Goal: Navigation & Orientation: Find specific page/section

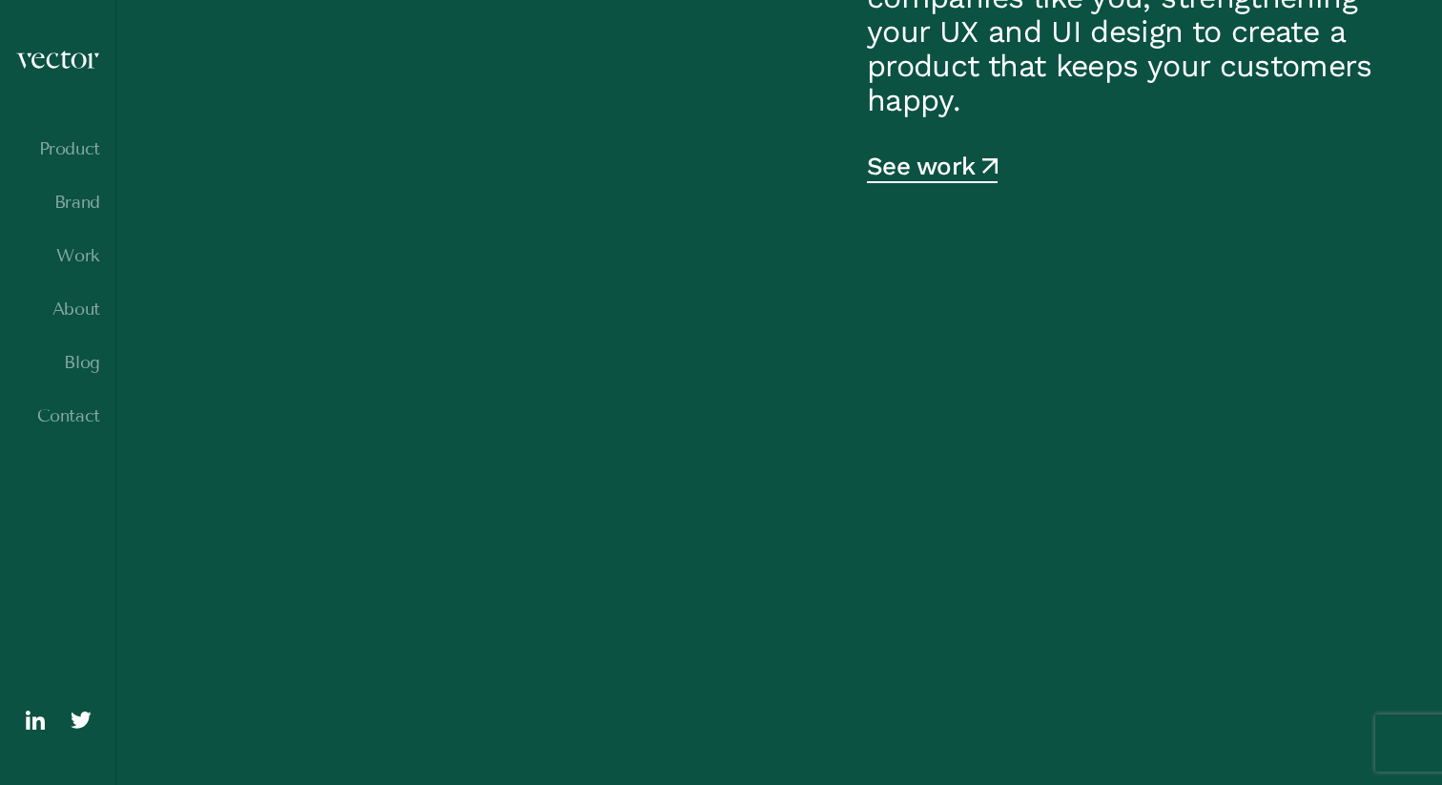
scroll to position [867, 0]
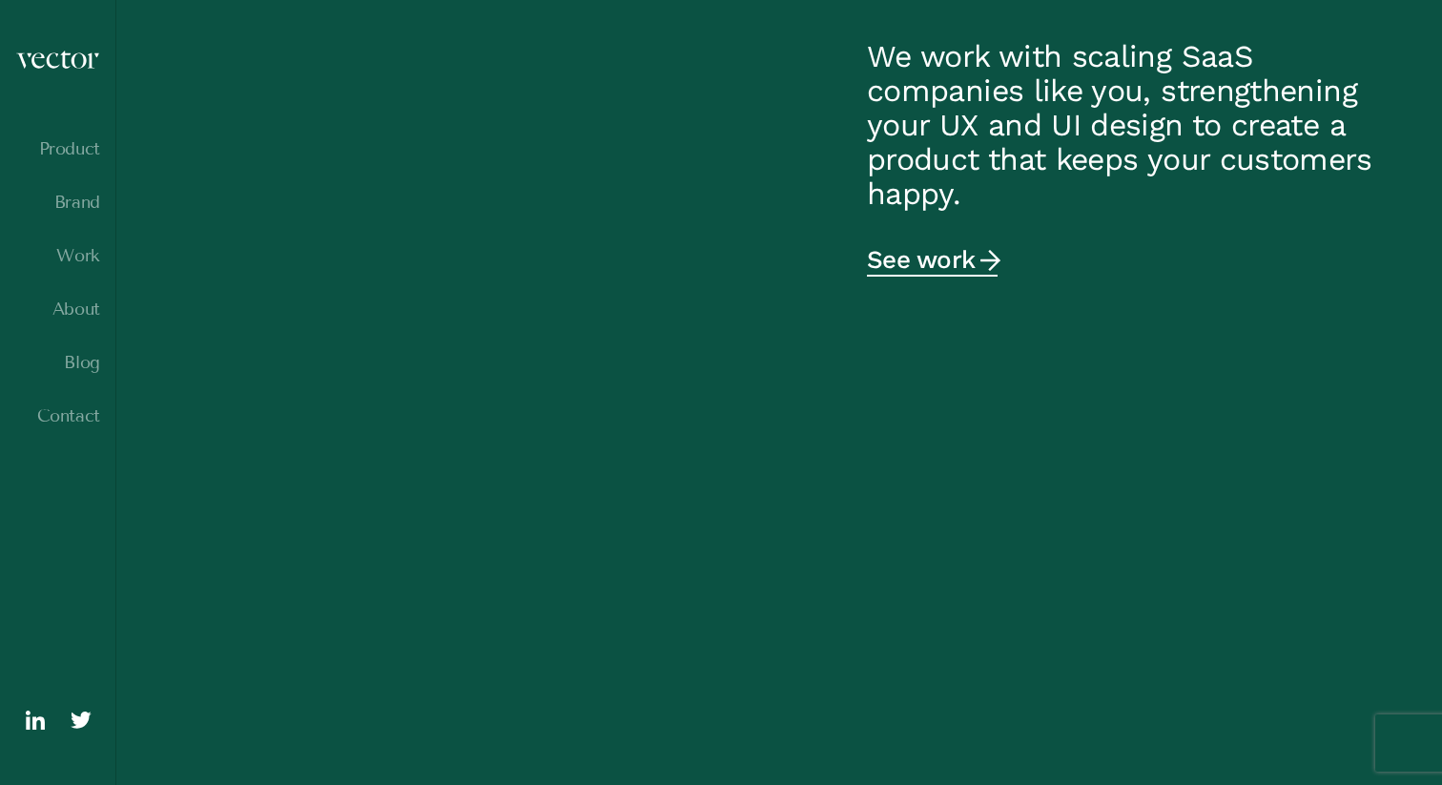
click at [946, 259] on link "See work" at bounding box center [932, 263] width 131 height 28
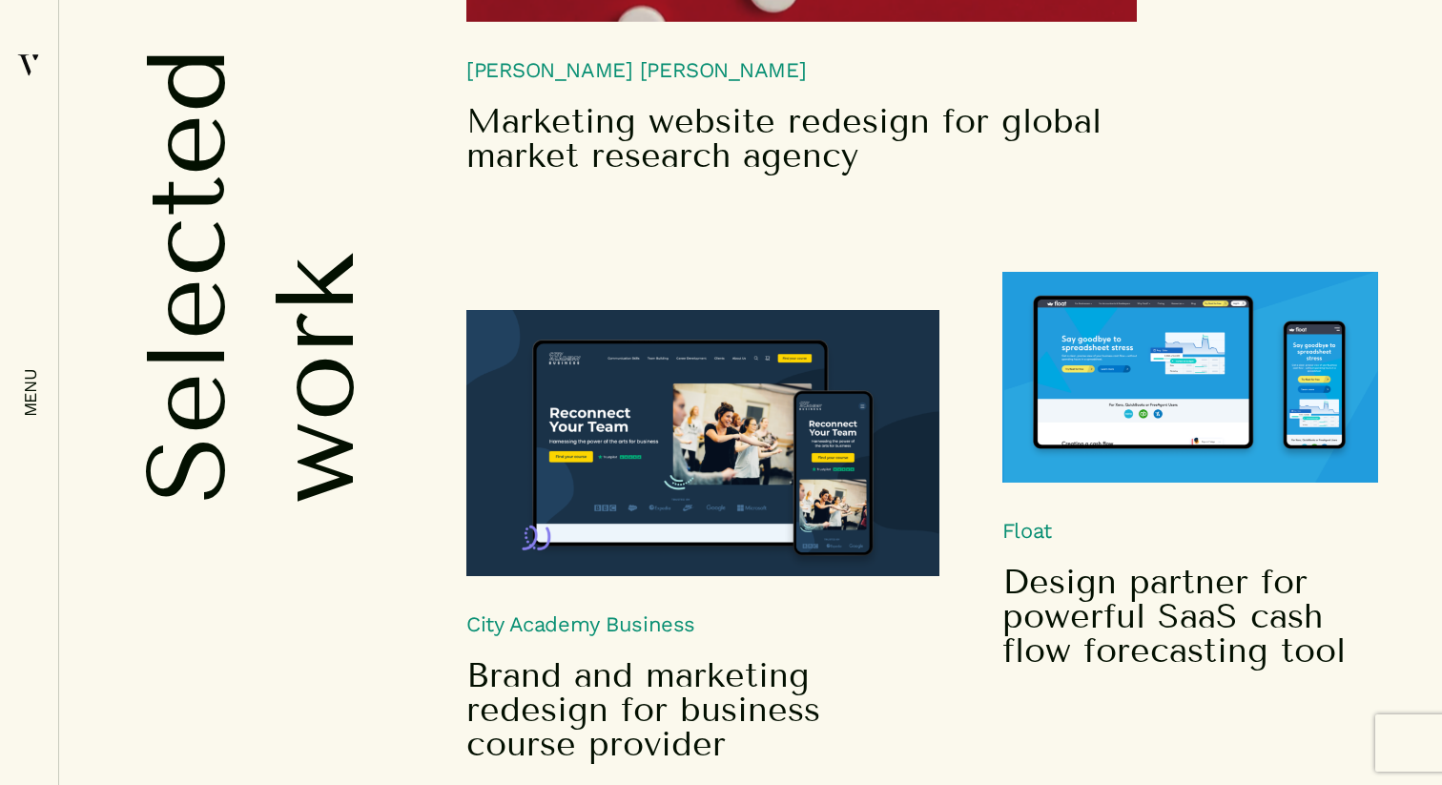
scroll to position [4784, 0]
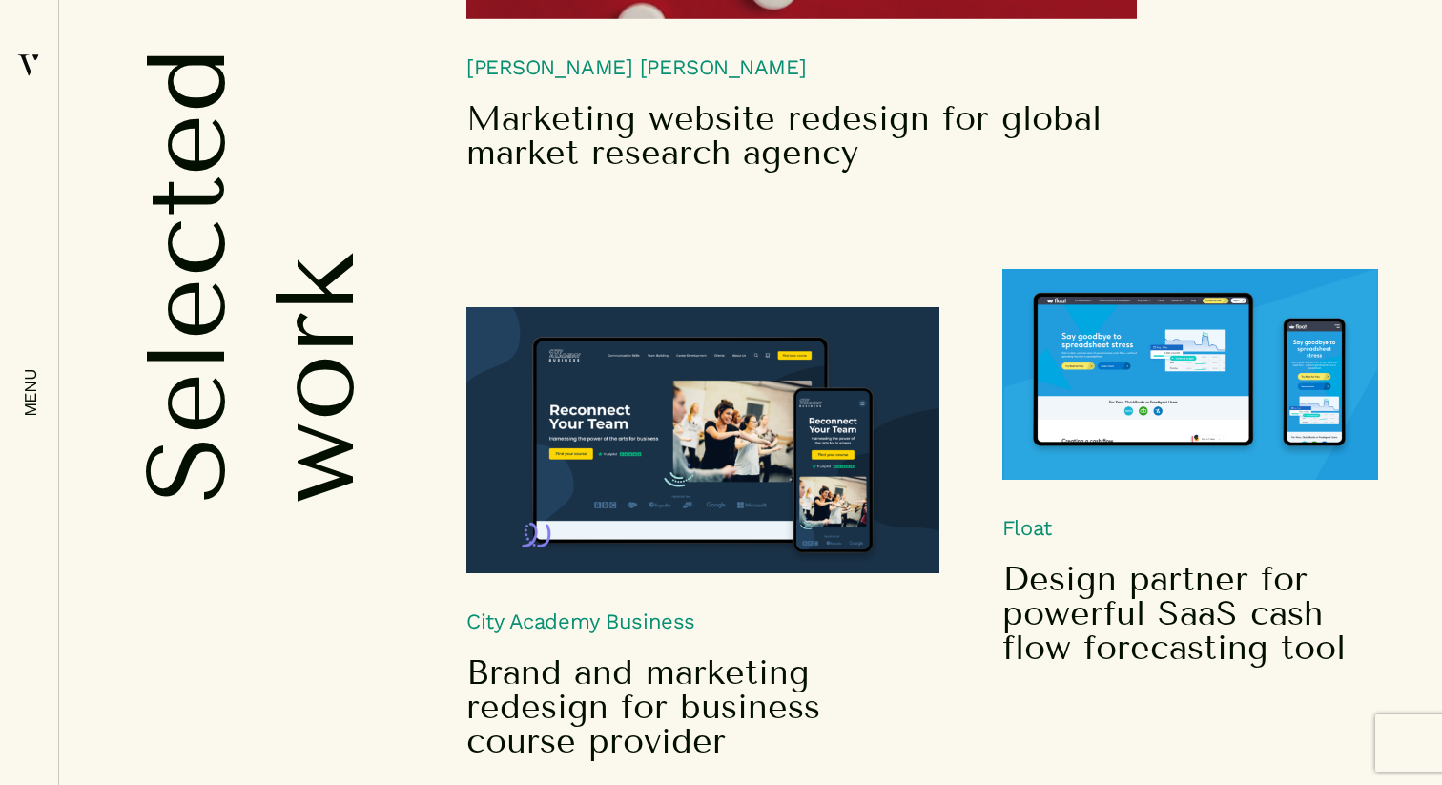
click at [762, 383] on img at bounding box center [702, 440] width 473 height 266
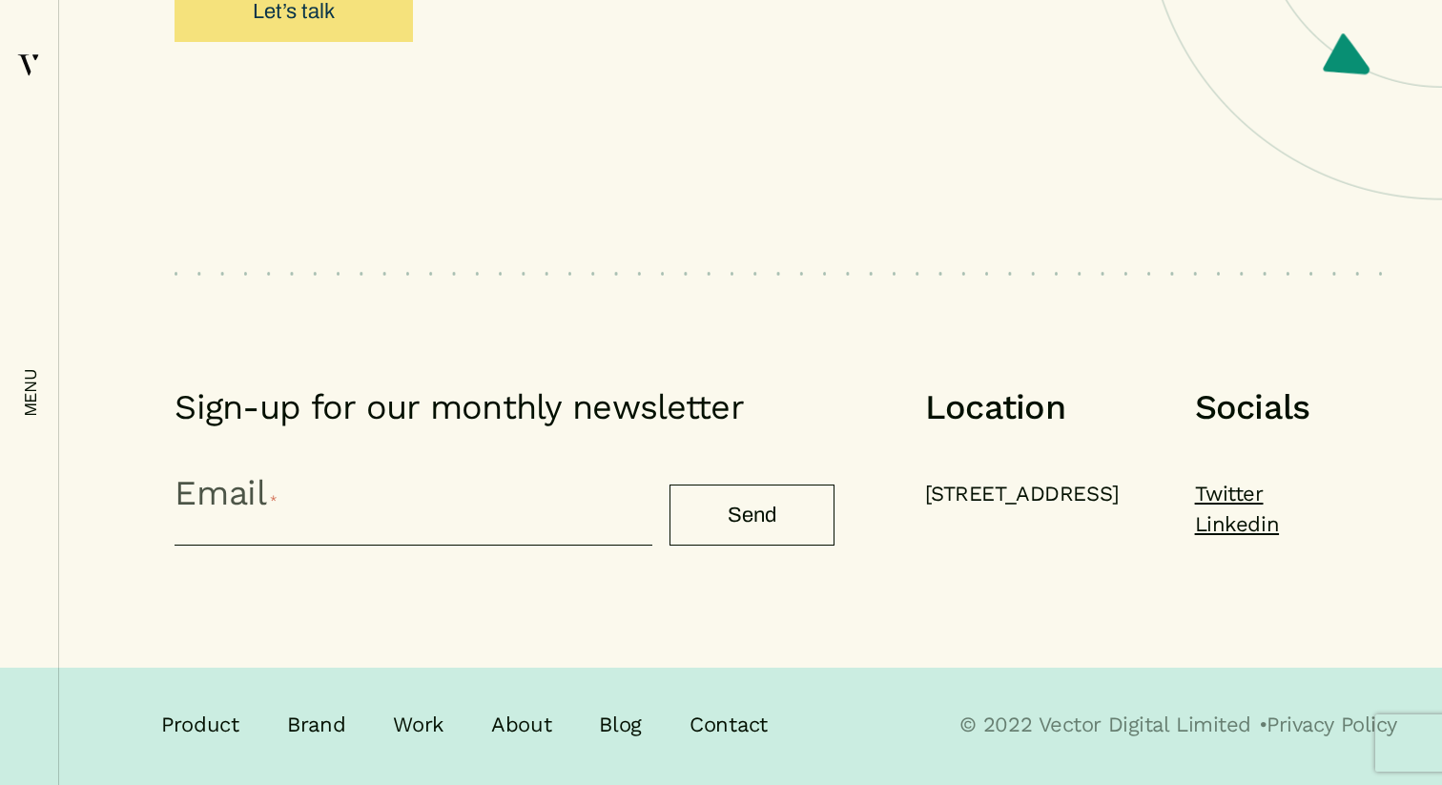
scroll to position [10852, 0]
click at [1219, 516] on link "Linkedin" at bounding box center [1237, 524] width 84 height 31
